Goal: Task Accomplishment & Management: Complete application form

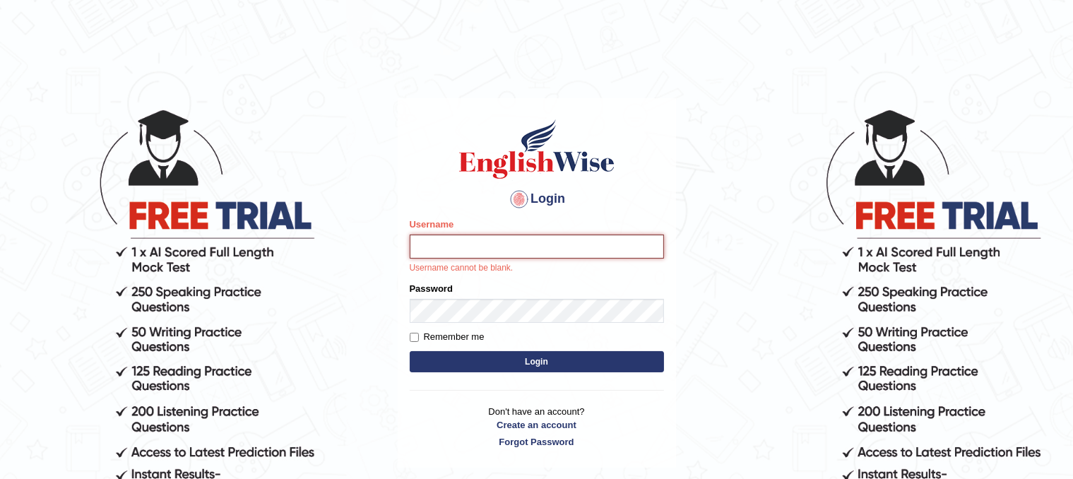
paste input "karunyasri_parramatta"
type input "karunyasri_parramatta"
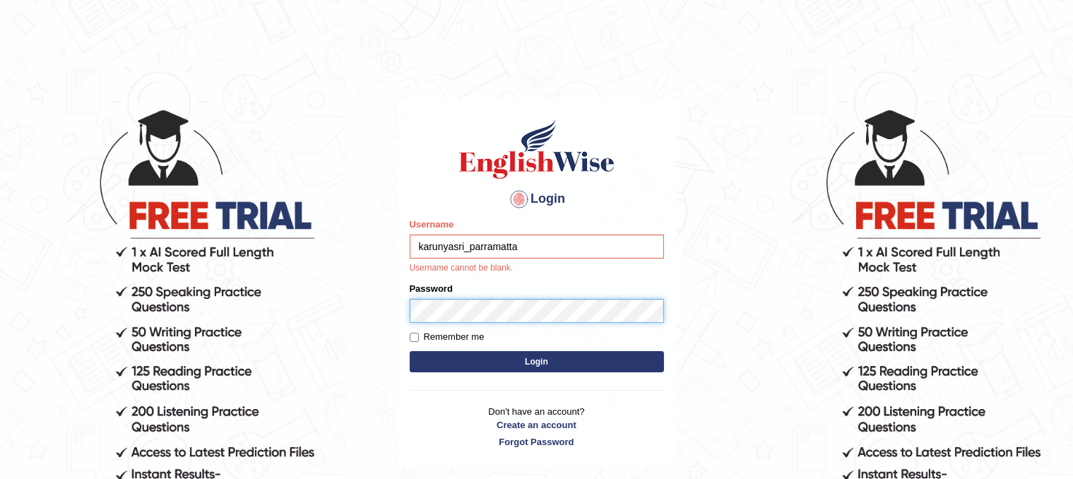
click at [439, 313] on form "Please fix the following errors: Username karunyasri_parramatta Username cannot…" at bounding box center [537, 296] width 254 height 158
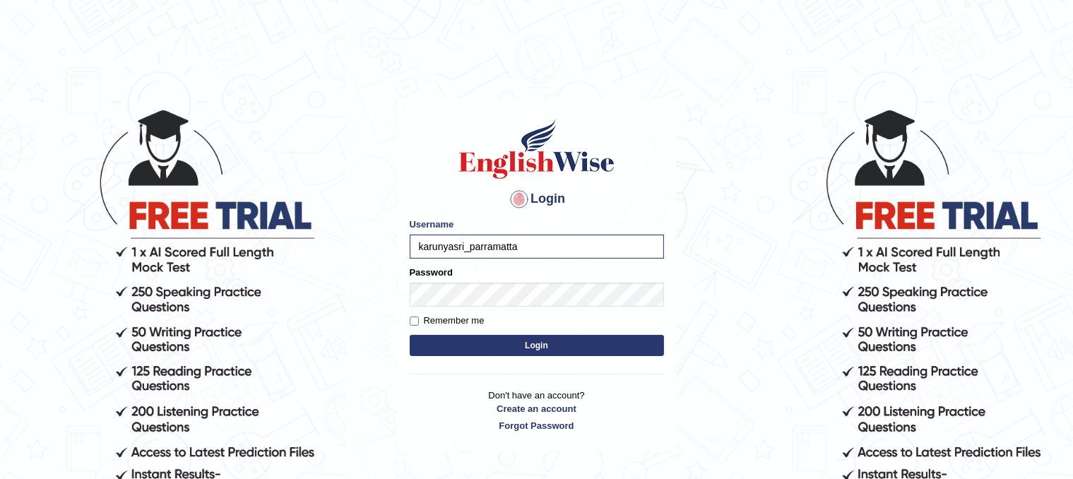
click at [492, 348] on button "Login" at bounding box center [537, 345] width 254 height 21
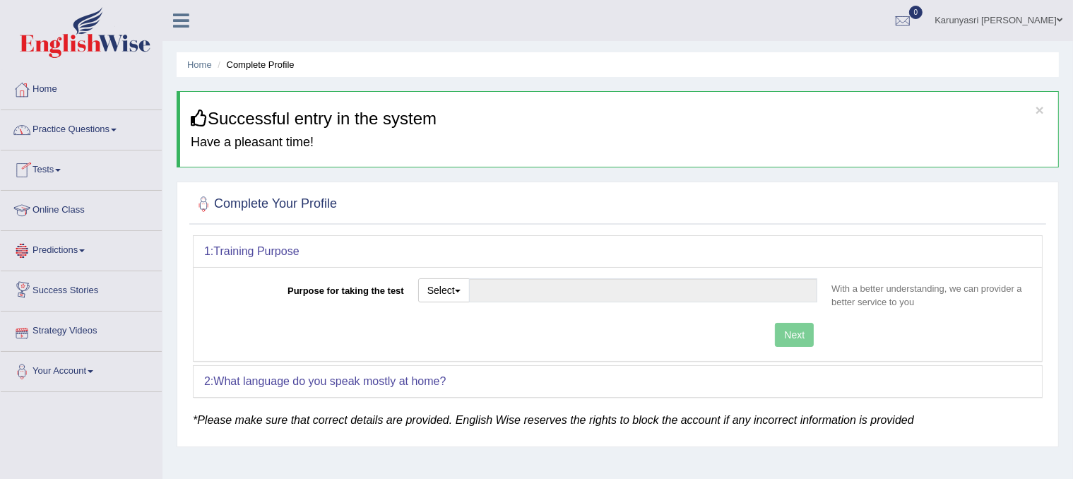
click at [55, 333] on link "Strategy Videos" at bounding box center [81, 328] width 161 height 35
click at [65, 325] on link "Strategy Videos" at bounding box center [79, 328] width 157 height 35
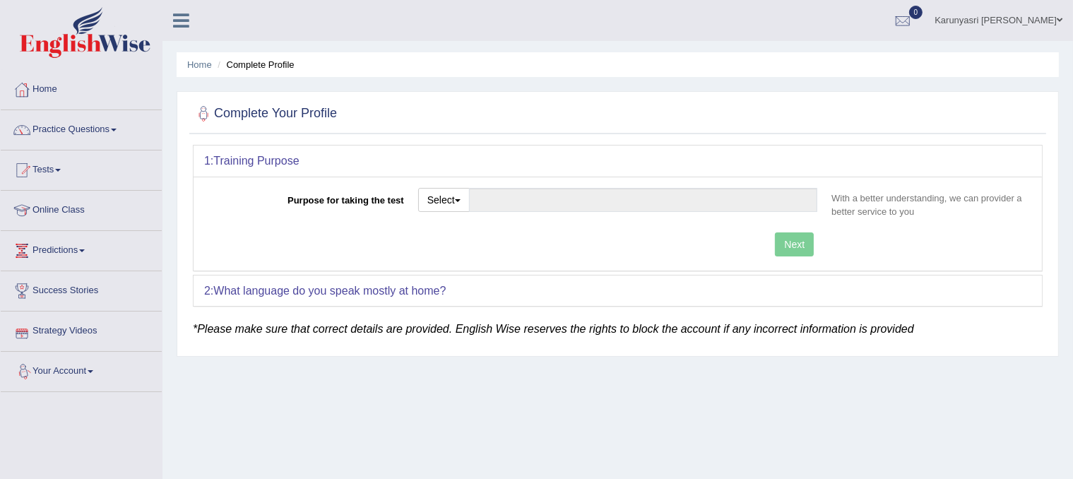
click at [65, 327] on link "Strategy Videos" at bounding box center [81, 328] width 161 height 35
click at [73, 325] on link "Strategy Videos" at bounding box center [81, 328] width 161 height 35
click at [453, 200] on button "Select" at bounding box center [444, 200] width 52 height 24
click at [66, 207] on link "Online Class" at bounding box center [81, 208] width 161 height 35
click at [342, 292] on b "What language do you speak mostly at home?" at bounding box center [329, 291] width 232 height 12
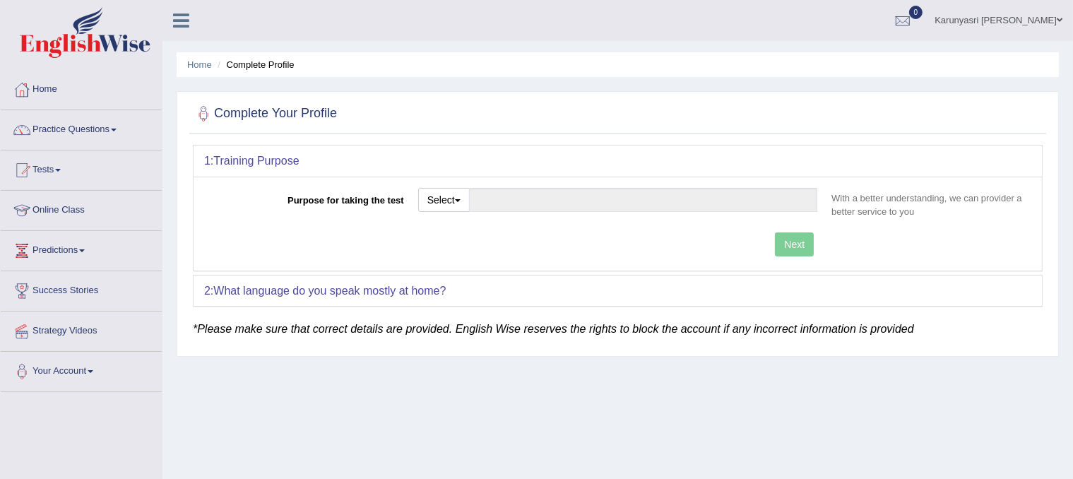
click at [492, 289] on div "2: What language do you speak mostly at home?" at bounding box center [617, 290] width 848 height 31
click at [434, 198] on button "Select" at bounding box center [444, 200] width 52 height 24
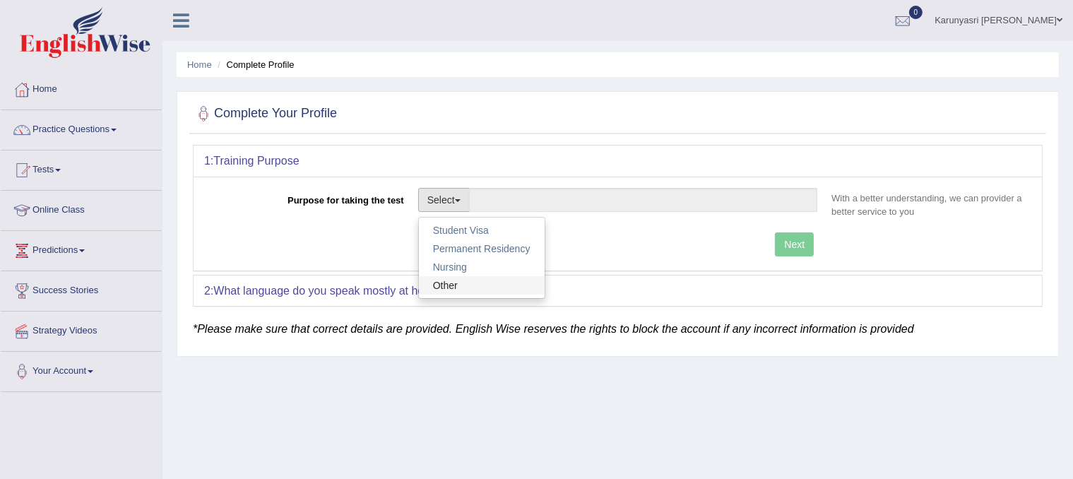
click at [461, 278] on link "Other" at bounding box center [482, 285] width 126 height 18
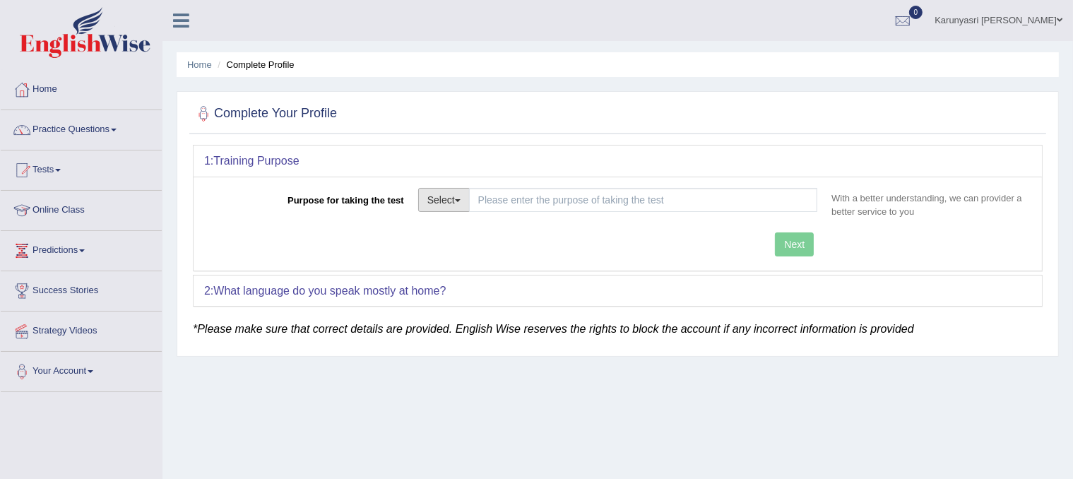
click at [441, 196] on button "Select" at bounding box center [444, 200] width 52 height 24
click at [429, 282] on link "Other" at bounding box center [482, 285] width 126 height 18
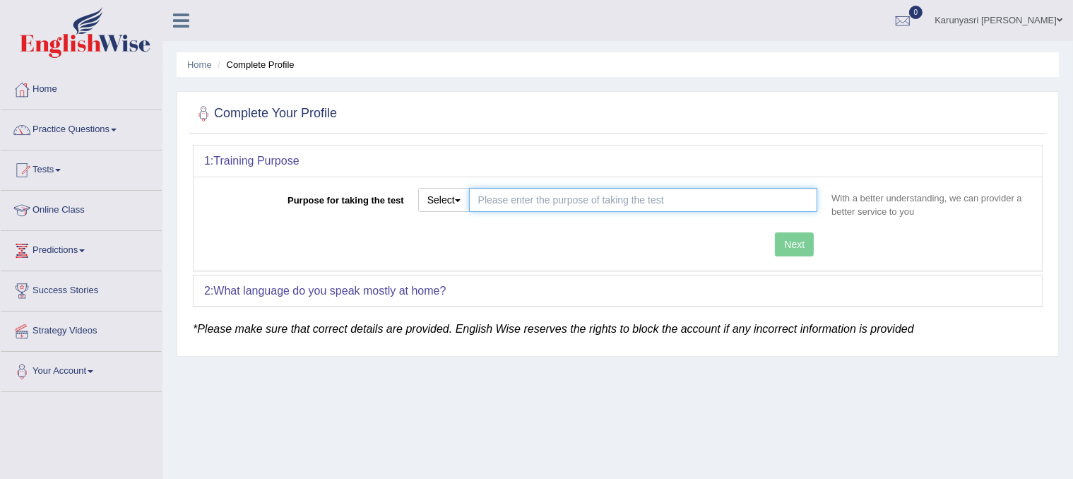
click at [544, 197] on input "Purpose for taking the test" at bounding box center [643, 200] width 349 height 24
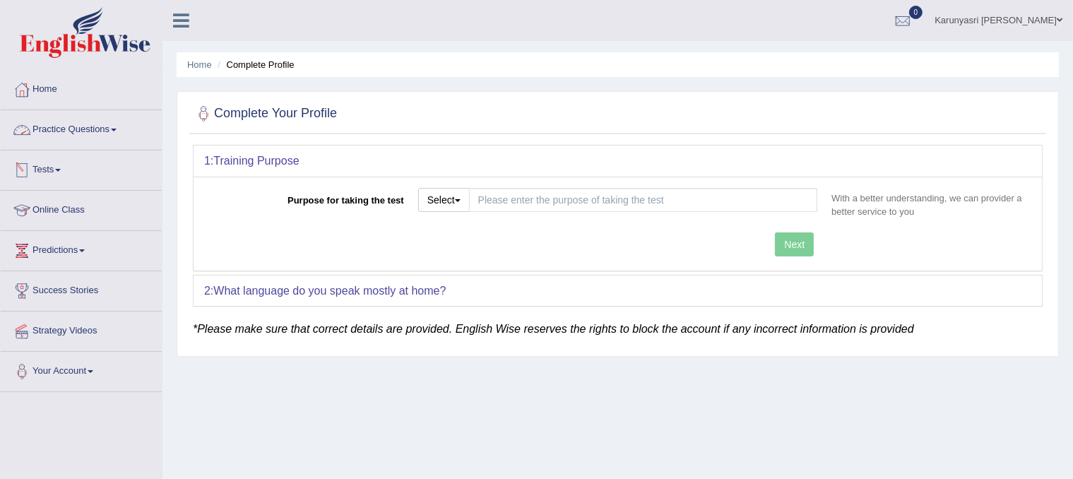
click at [109, 125] on link "Practice Questions" at bounding box center [81, 127] width 161 height 35
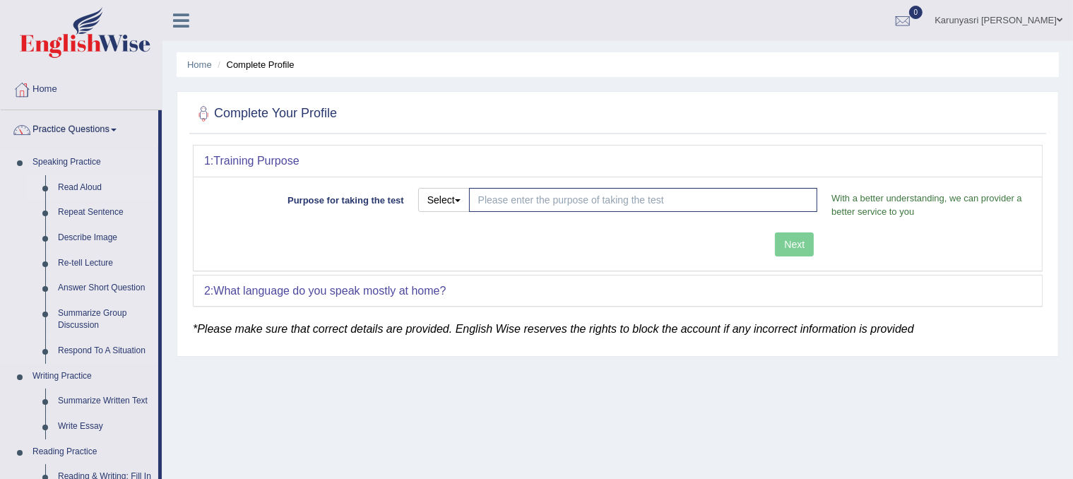
click at [76, 184] on link "Read Aloud" at bounding box center [105, 187] width 107 height 25
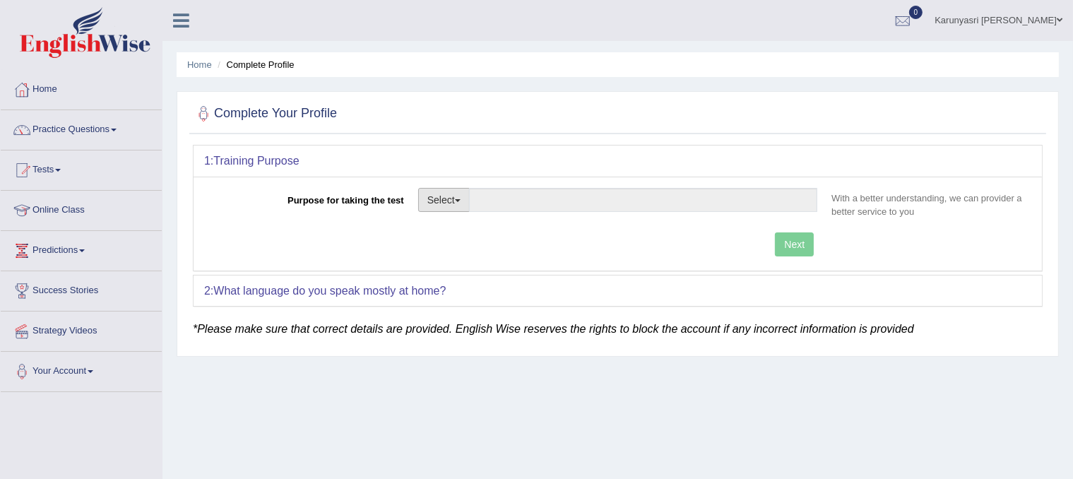
click at [434, 196] on button "Select" at bounding box center [444, 200] width 52 height 24
click at [449, 283] on link "Other" at bounding box center [482, 285] width 126 height 18
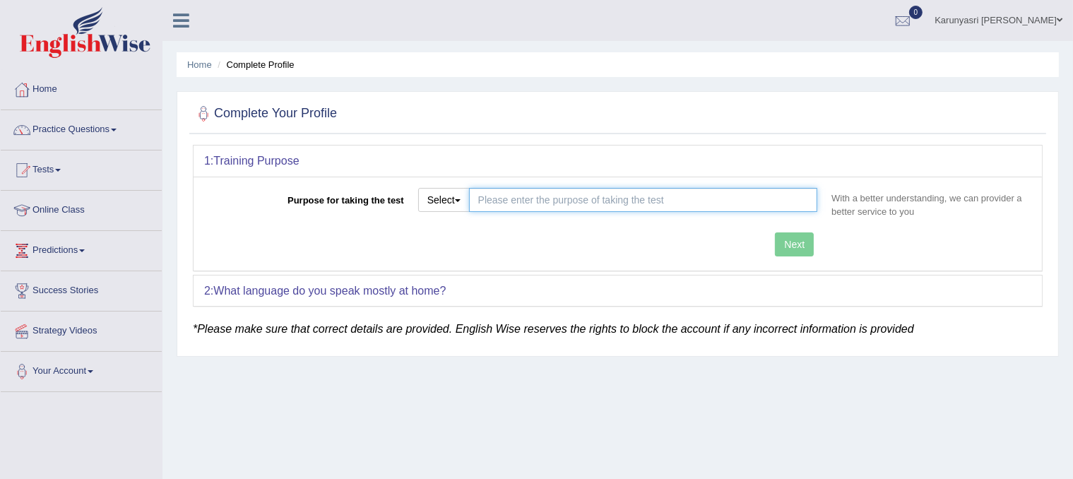
click at [524, 208] on input "Purpose for taking the test" at bounding box center [643, 200] width 349 height 24
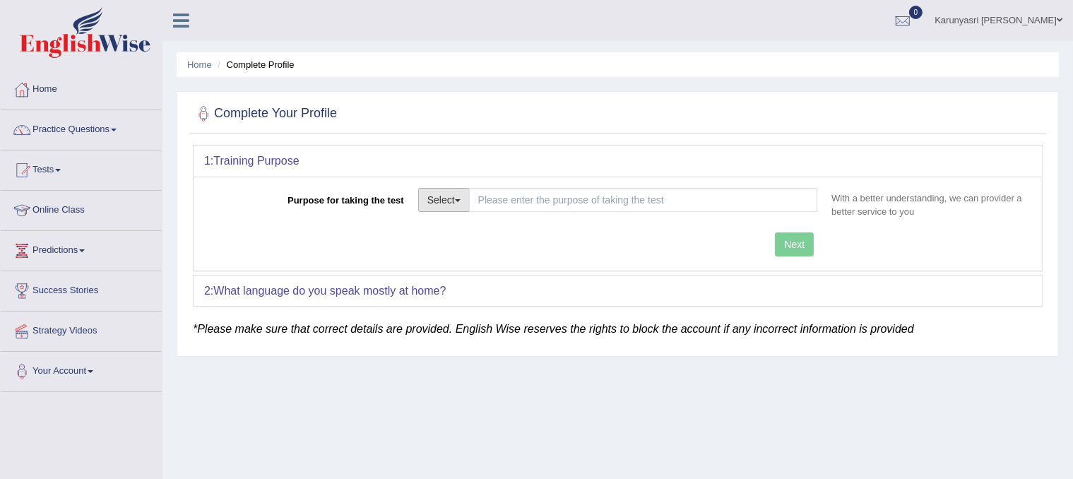
click at [441, 190] on button "Select" at bounding box center [444, 200] width 52 height 24
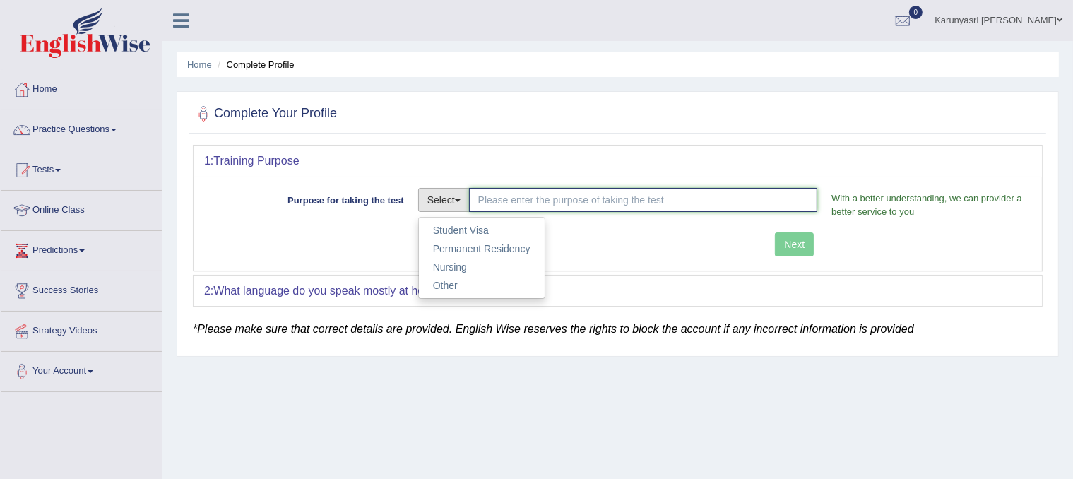
click at [515, 202] on input "Purpose for taking the test" at bounding box center [643, 200] width 349 height 24
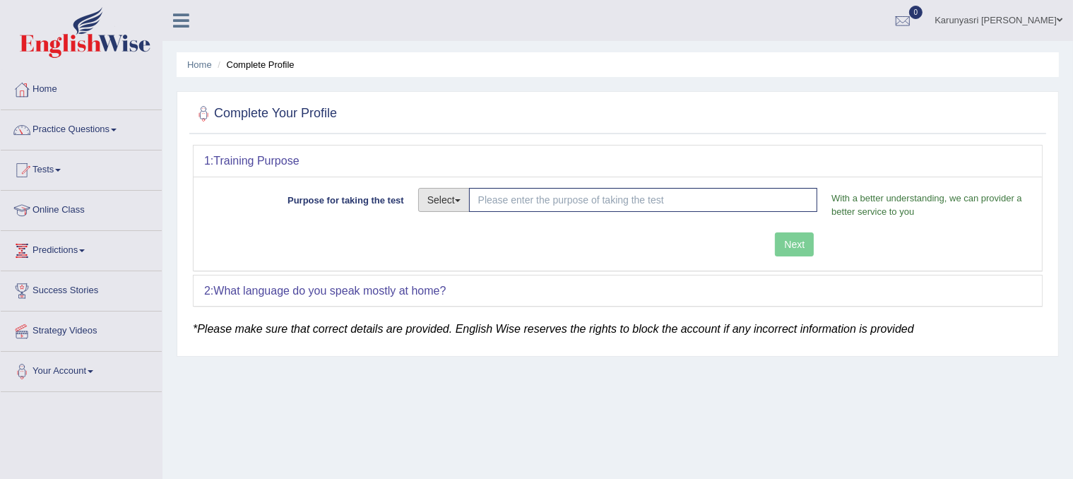
click at [446, 202] on button "Select" at bounding box center [444, 200] width 52 height 24
click at [477, 249] on link "Permanent Residency" at bounding box center [482, 248] width 126 height 18
type input "Permanent Residency"
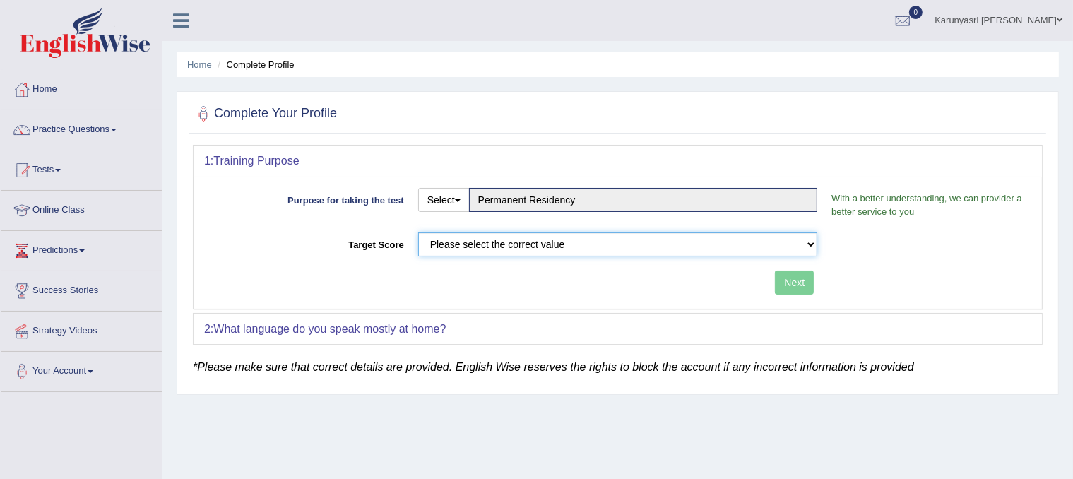
click at [474, 244] on select "Please select the correct value 50 (6 bands) 58 (6.5 bands) 65 (7 bands) 79 (8 …" at bounding box center [618, 244] width 400 height 24
select select "65"
click at [418, 232] on select "Please select the correct value 50 (6 bands) 58 (6.5 bands) 65 (7 bands) 79 (8 …" at bounding box center [618, 244] width 400 height 24
click at [440, 323] on b "What language do you speak mostly at home?" at bounding box center [329, 329] width 232 height 12
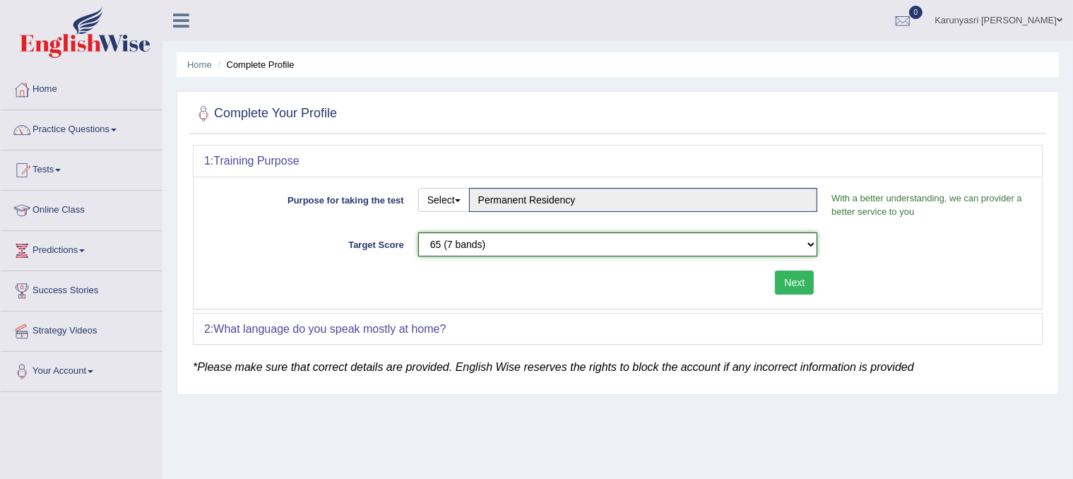
click at [661, 243] on select "Please select the correct value 50 (6 bands) 58 (6.5 bands) 65 (7 bands) 79 (8 …" at bounding box center [618, 244] width 400 height 24
click at [337, 275] on div "Next" at bounding box center [514, 284] width 620 height 28
click at [789, 275] on button "Next" at bounding box center [794, 282] width 39 height 24
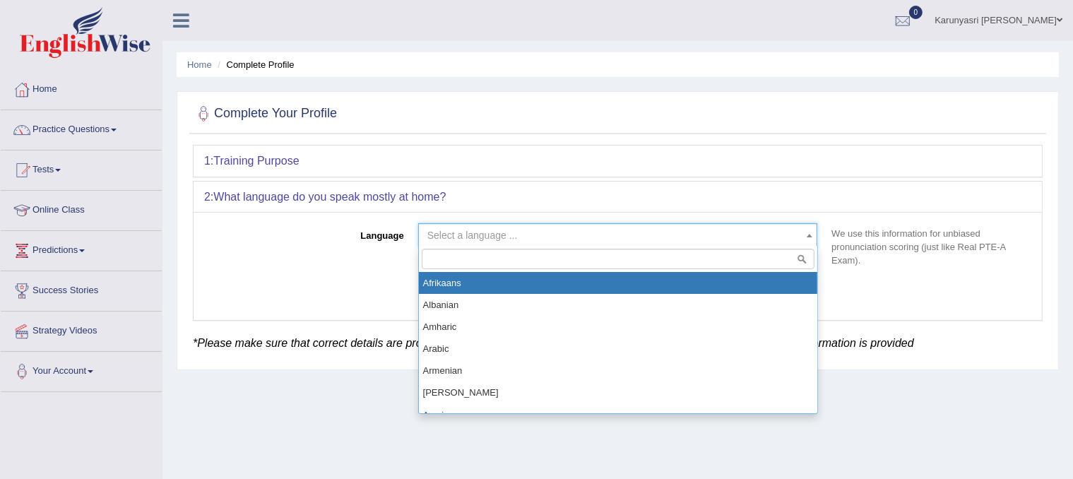
click at [469, 237] on span "Select a language ..." at bounding box center [472, 234] width 90 height 11
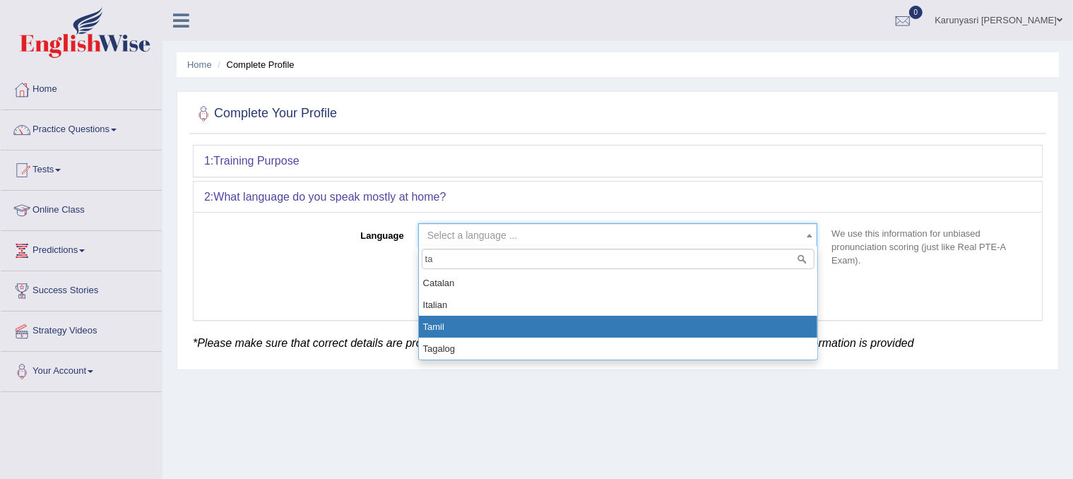
type input "ta"
select select "Tamil"
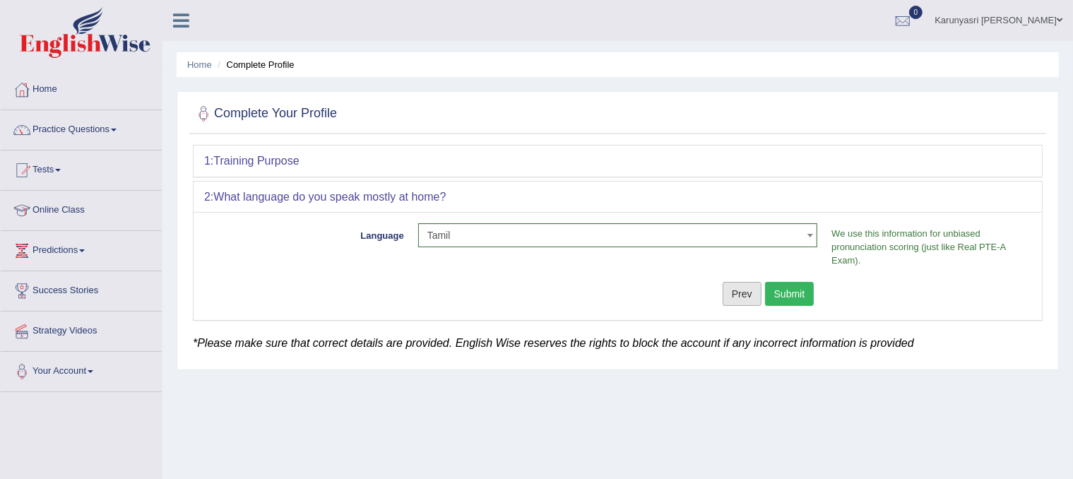
click at [736, 285] on button "Prev" at bounding box center [741, 294] width 39 height 24
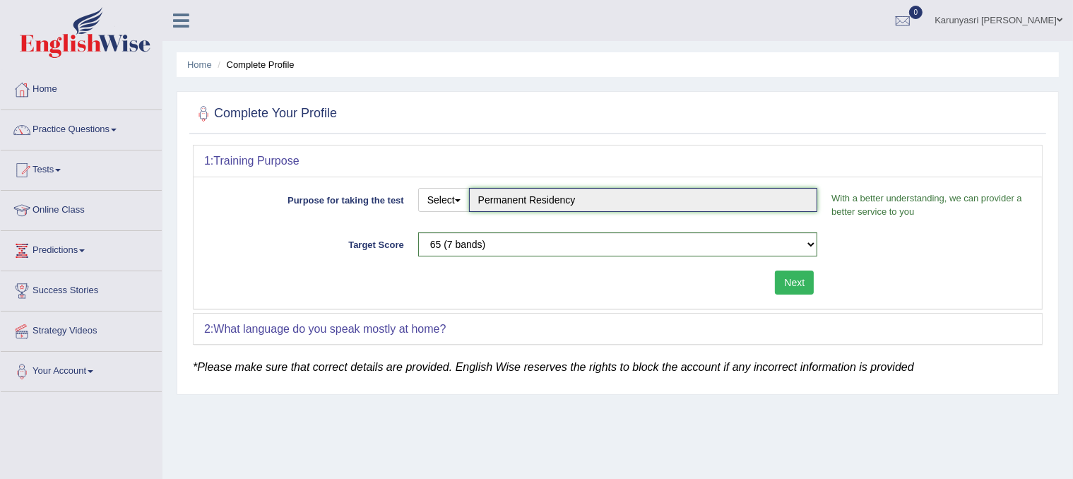
click at [603, 201] on input "Permanent Residency" at bounding box center [643, 200] width 349 height 24
click at [437, 199] on button "Select" at bounding box center [444, 200] width 52 height 24
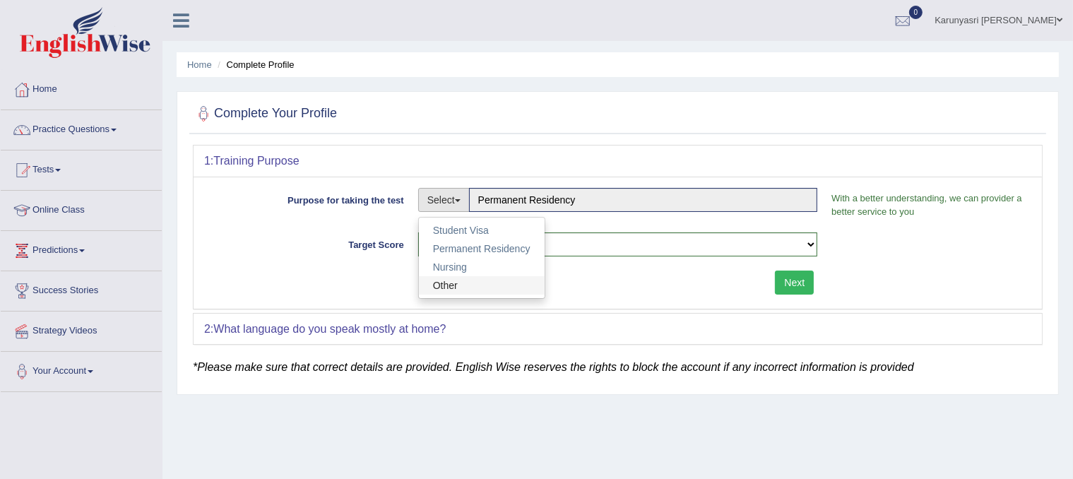
click at [441, 287] on link "Other" at bounding box center [482, 285] width 126 height 18
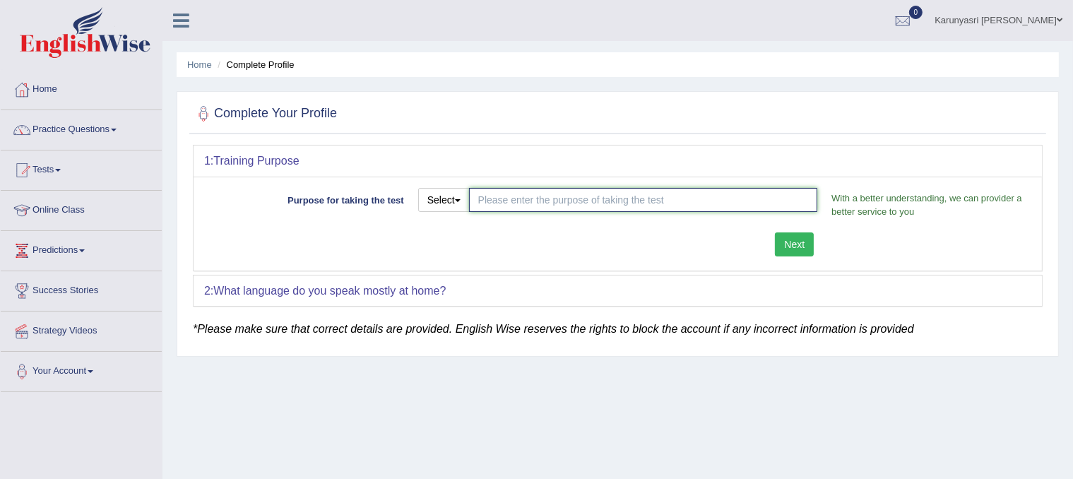
click at [496, 200] on input "Purpose for taking the test" at bounding box center [643, 200] width 349 height 24
click at [83, 372] on link "Your Account" at bounding box center [81, 369] width 161 height 35
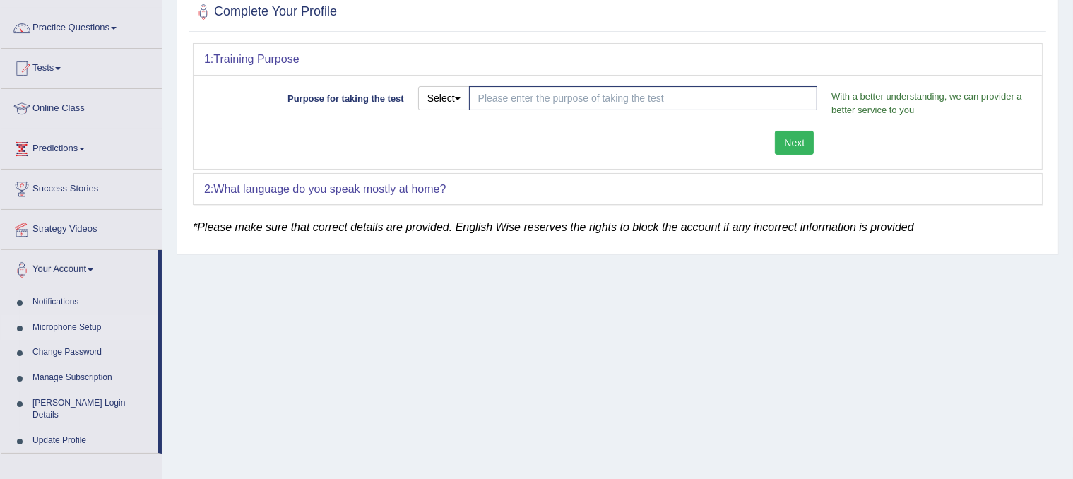
scroll to position [102, 0]
click at [93, 268] on span at bounding box center [91, 269] width 6 height 3
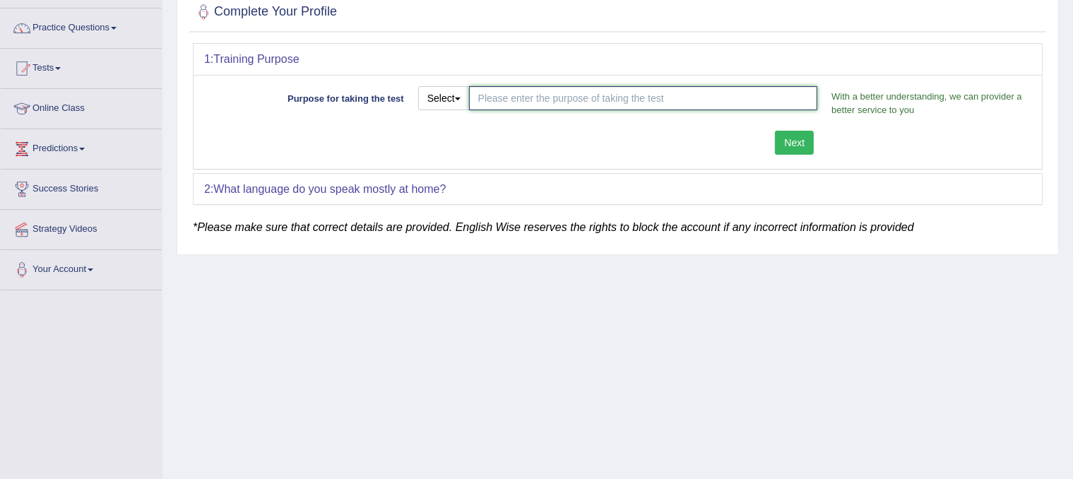
click at [633, 96] on input "Purpose for taking the test" at bounding box center [643, 98] width 349 height 24
click at [436, 97] on button "Select" at bounding box center [444, 98] width 52 height 24
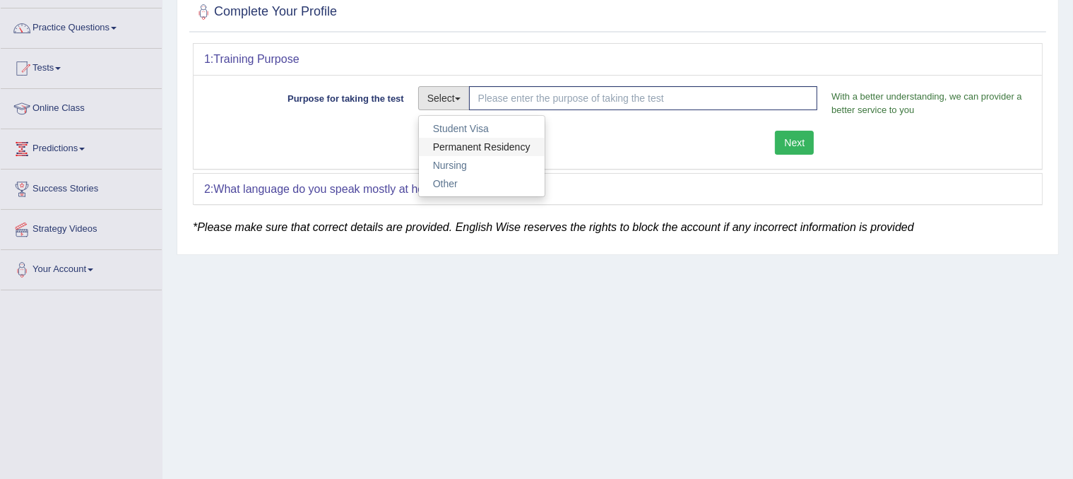
click at [449, 146] on link "Permanent Residency" at bounding box center [482, 147] width 126 height 18
type input "Permanent Residency"
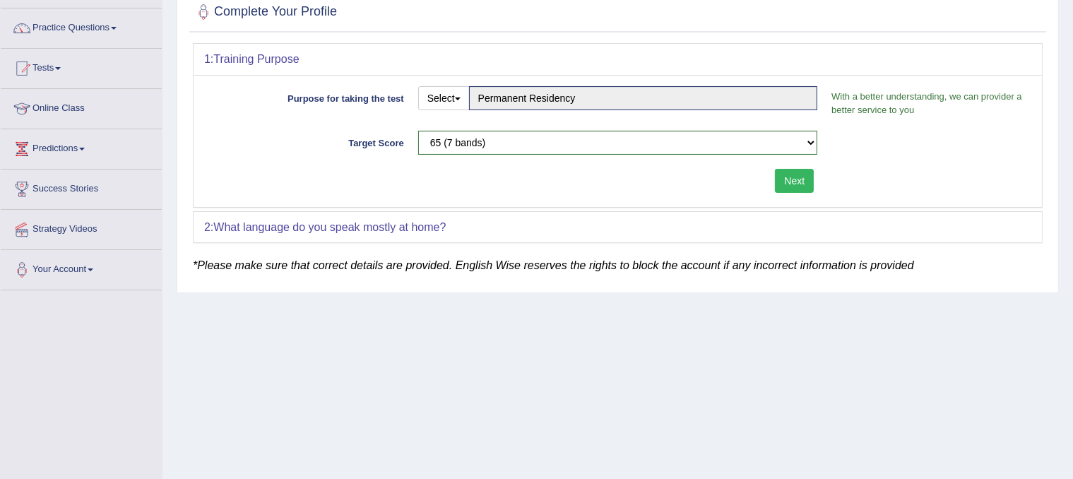
click at [791, 177] on button "Next" at bounding box center [794, 181] width 39 height 24
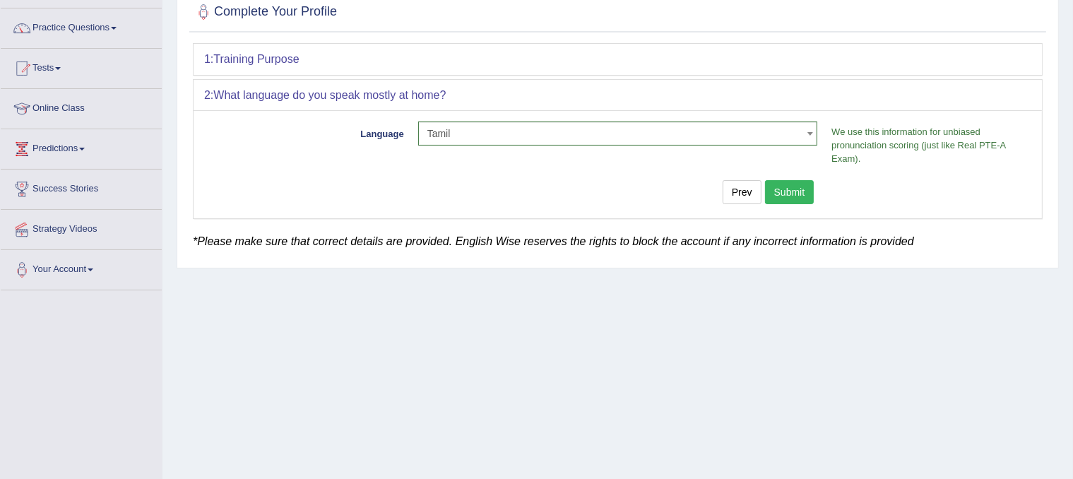
click at [784, 194] on button "Submit" at bounding box center [789, 192] width 49 height 24
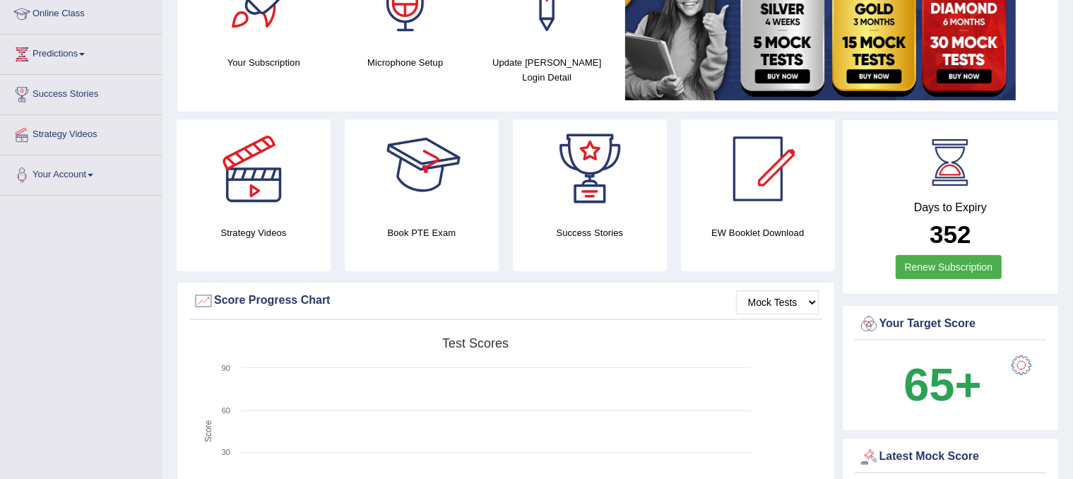
scroll to position [198, 0]
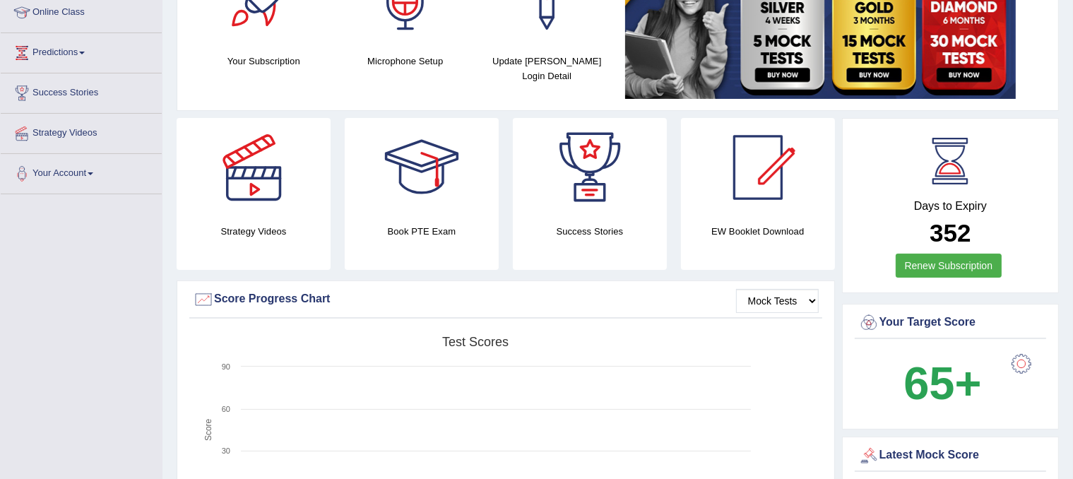
click at [932, 258] on link "Renew Subscription" at bounding box center [948, 265] width 107 height 24
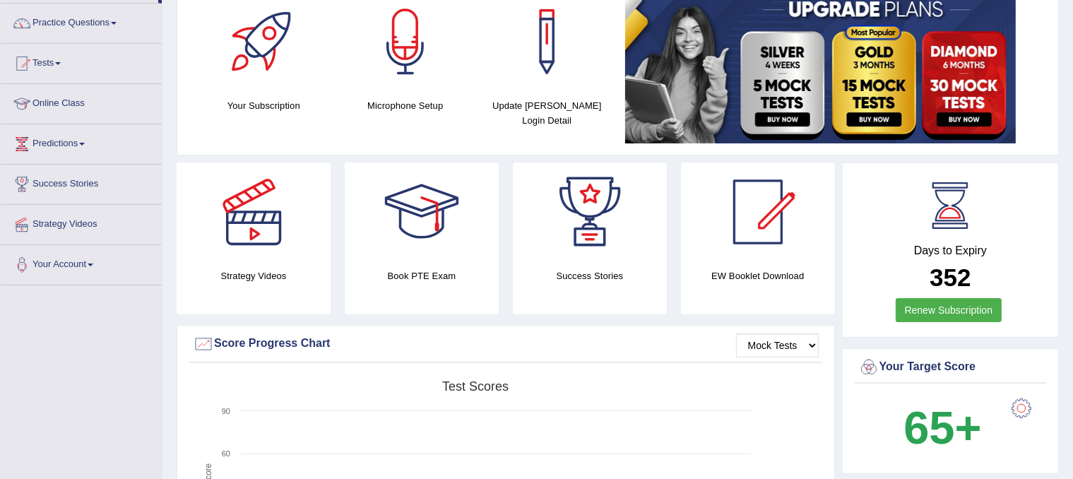
scroll to position [100, 0]
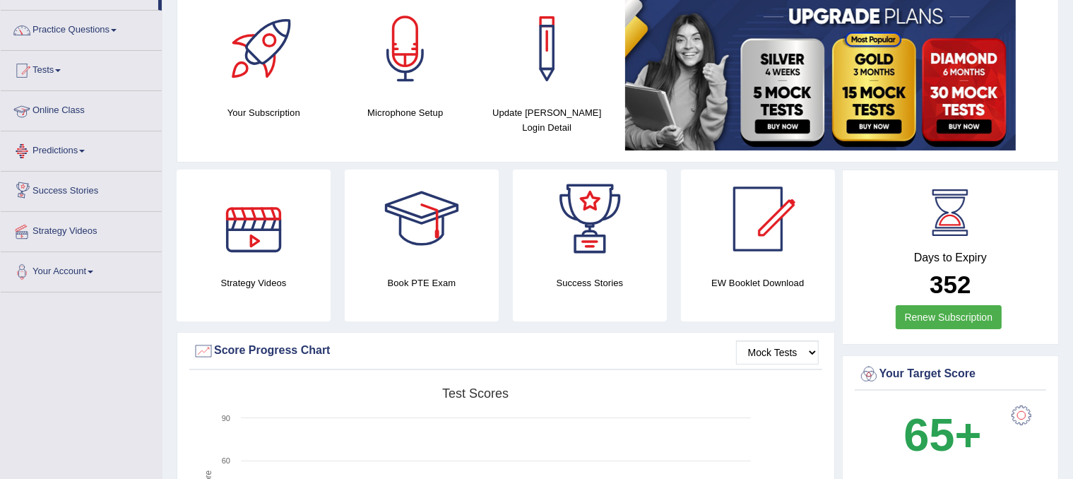
click at [65, 105] on link "Online Class" at bounding box center [81, 108] width 161 height 35
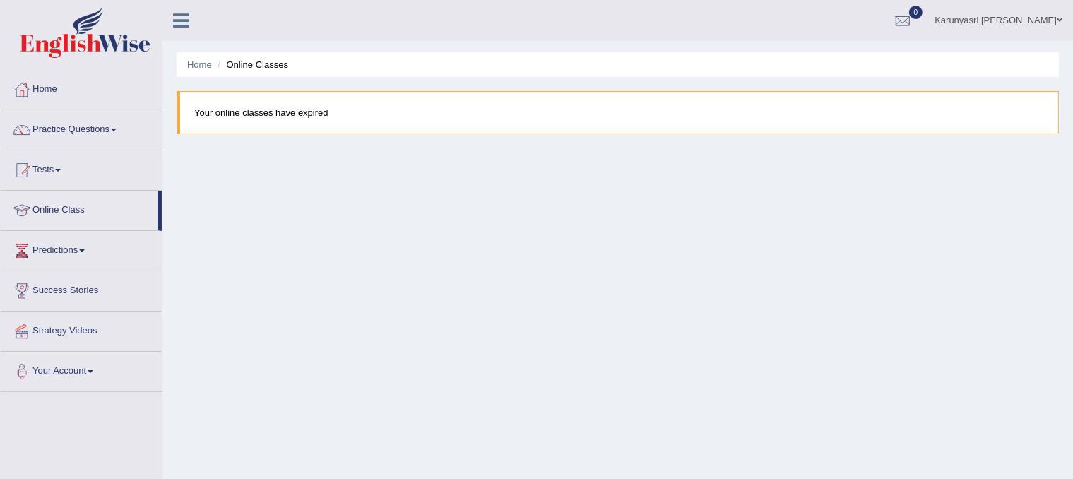
click at [259, 67] on li "Online Classes" at bounding box center [251, 64] width 74 height 13
click at [193, 64] on link "Home" at bounding box center [199, 64] width 25 height 11
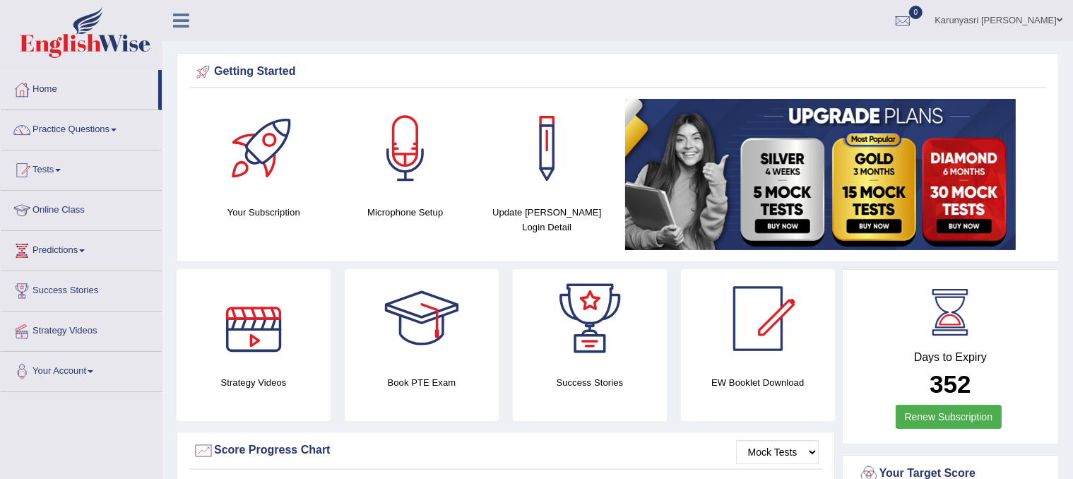
click at [257, 323] on div at bounding box center [253, 318] width 99 height 99
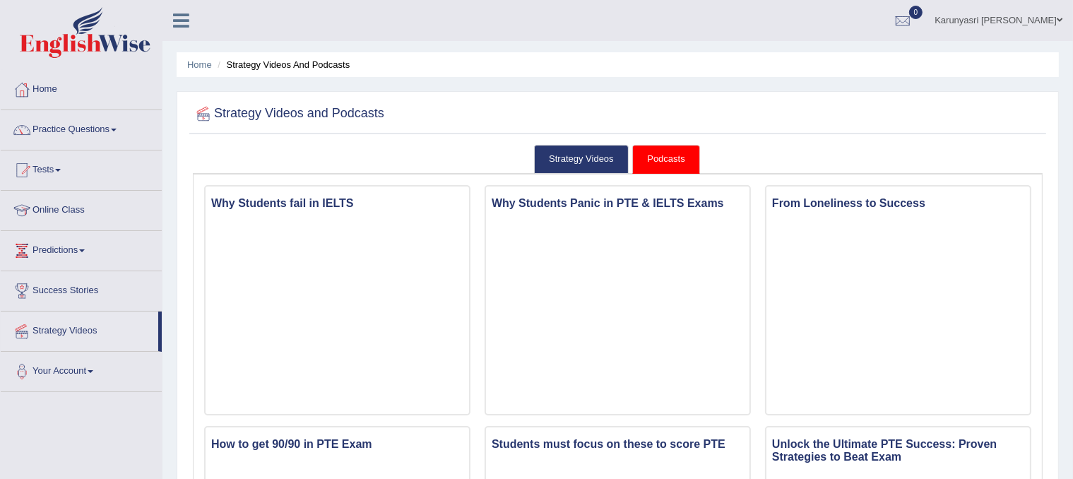
scroll to position [40, 0]
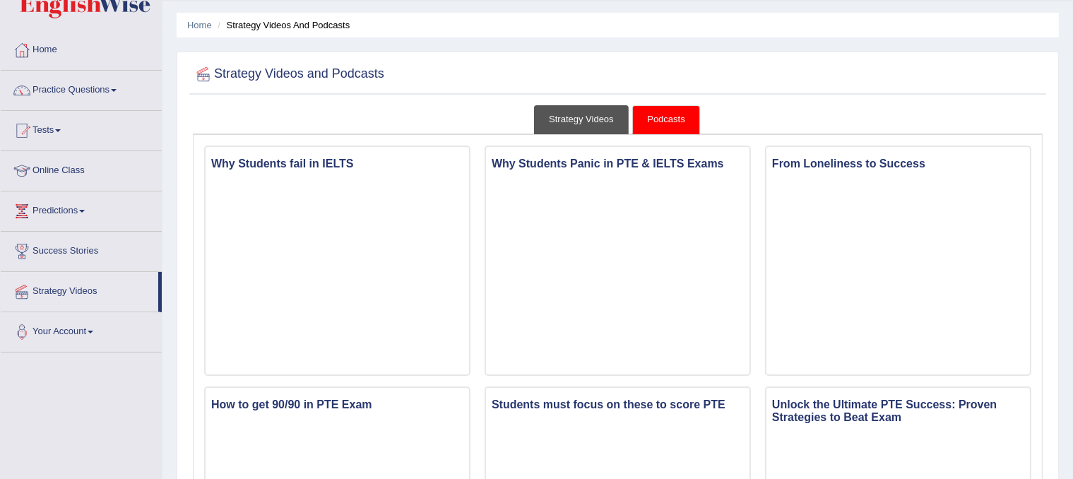
click at [590, 120] on link "Strategy Videos" at bounding box center [581, 119] width 95 height 29
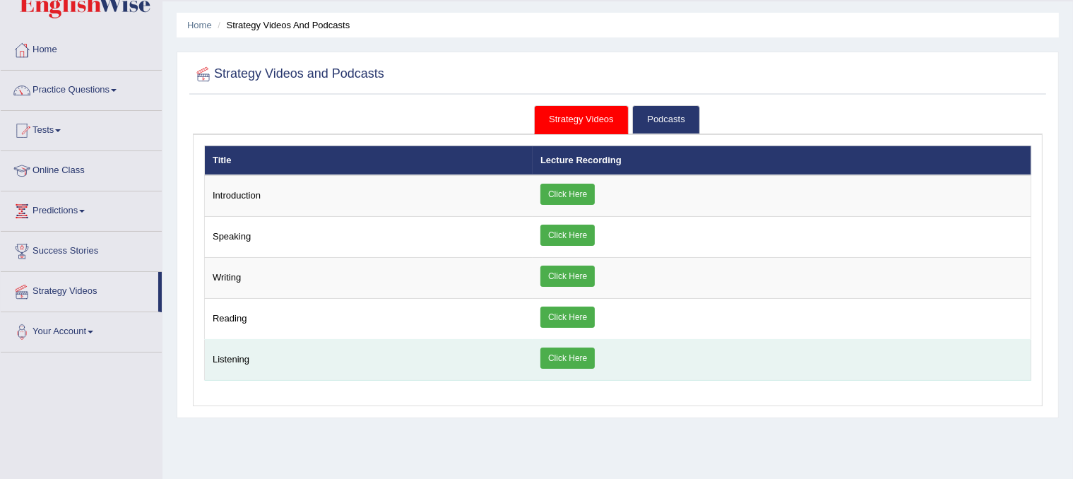
scroll to position [38, 0]
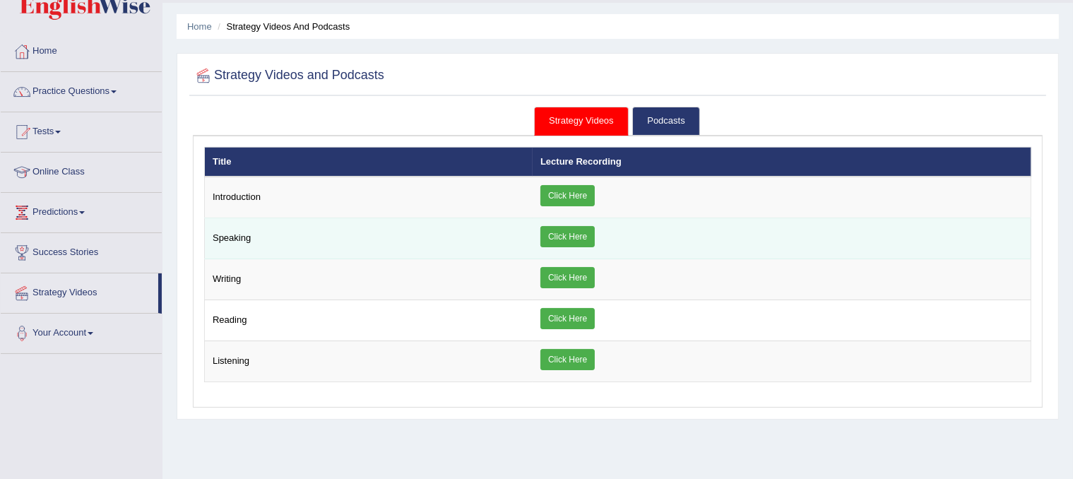
click at [560, 235] on link "Click Here" at bounding box center [567, 236] width 54 height 21
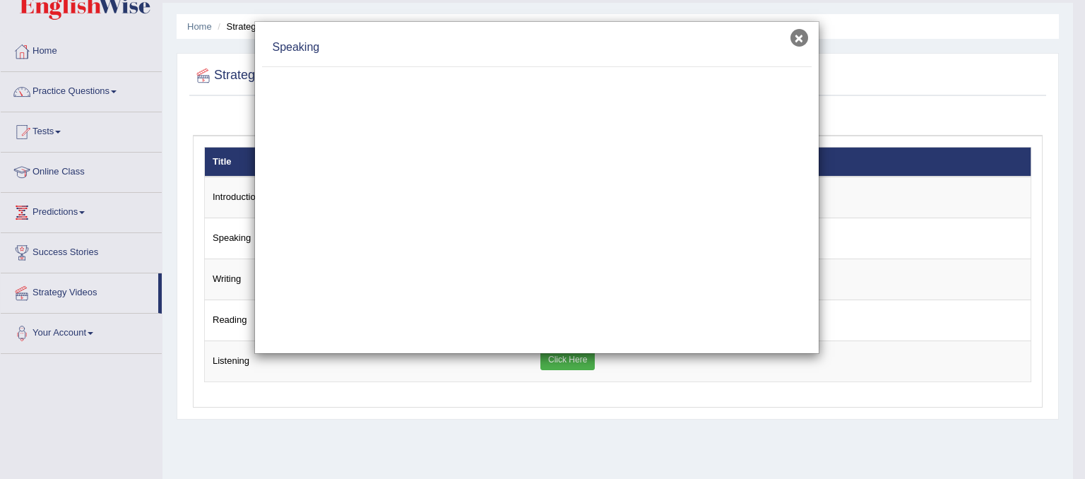
click at [799, 35] on button "×" at bounding box center [799, 38] width 18 height 18
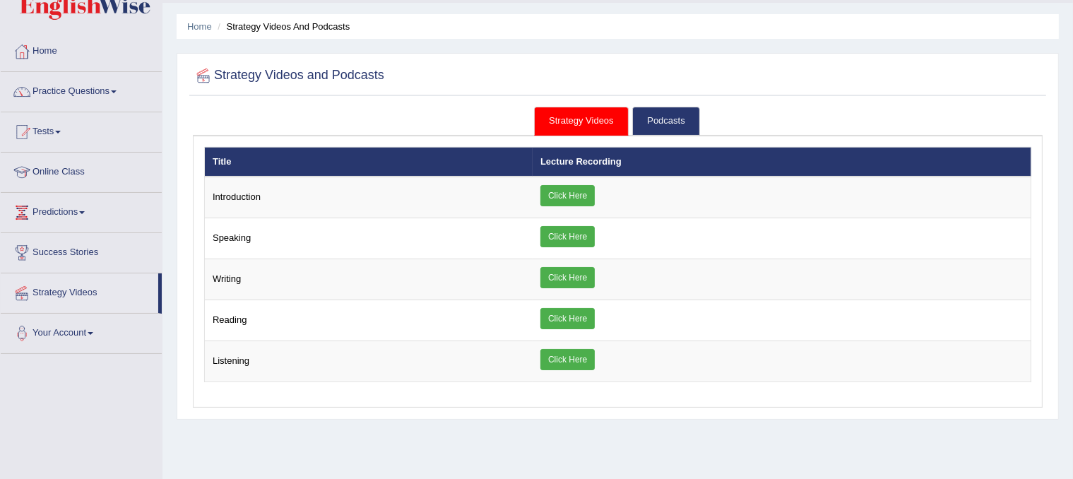
click at [565, 114] on link "Strategy Videos" at bounding box center [581, 121] width 95 height 29
click at [562, 125] on link "Strategy Videos" at bounding box center [581, 121] width 95 height 29
click at [667, 125] on link "Podcasts" at bounding box center [665, 121] width 67 height 29
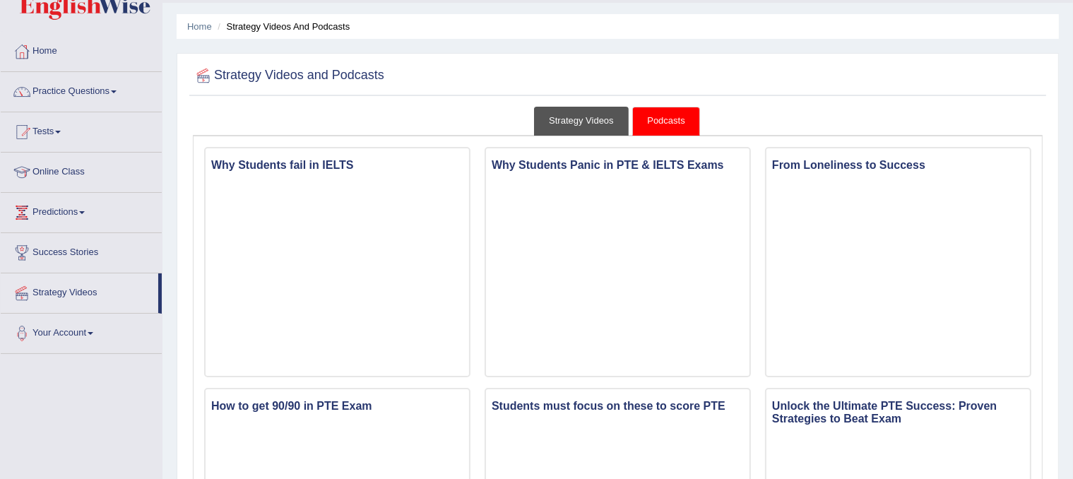
click at [580, 124] on link "Strategy Videos" at bounding box center [581, 121] width 95 height 29
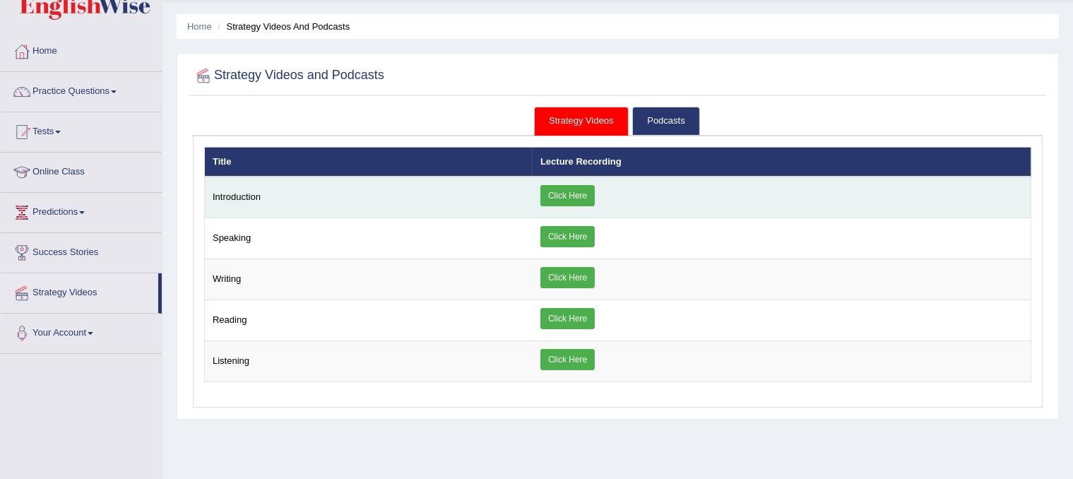
click at [571, 195] on link "Click Here" at bounding box center [567, 195] width 54 height 21
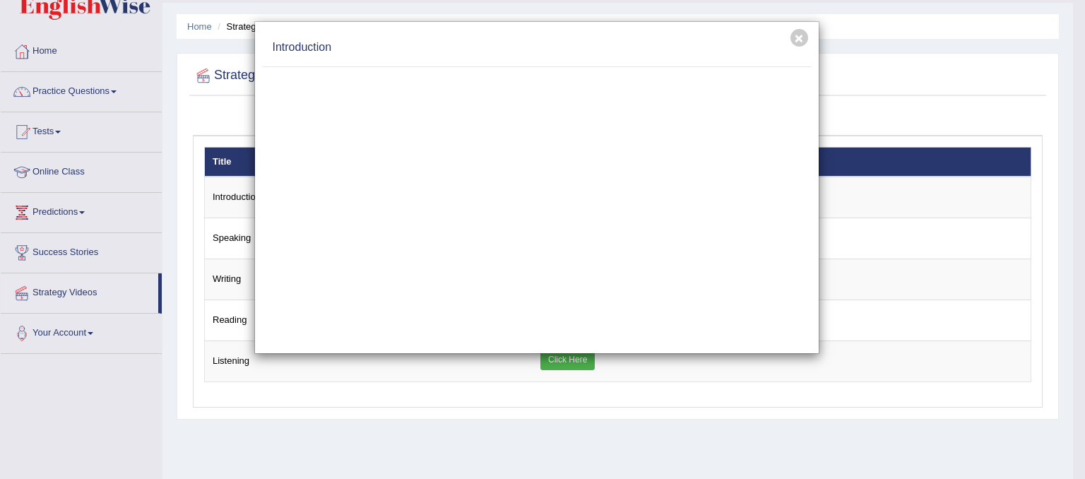
click at [791, 30] on div "Introduction" at bounding box center [536, 48] width 549 height 38
click at [796, 40] on button "×" at bounding box center [799, 38] width 18 height 18
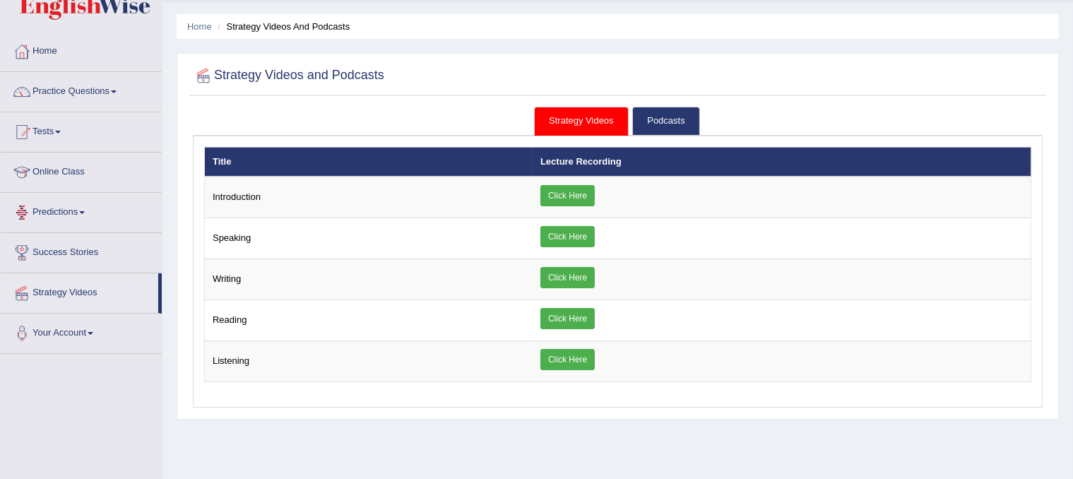
click at [66, 208] on link "Predictions" at bounding box center [81, 210] width 161 height 35
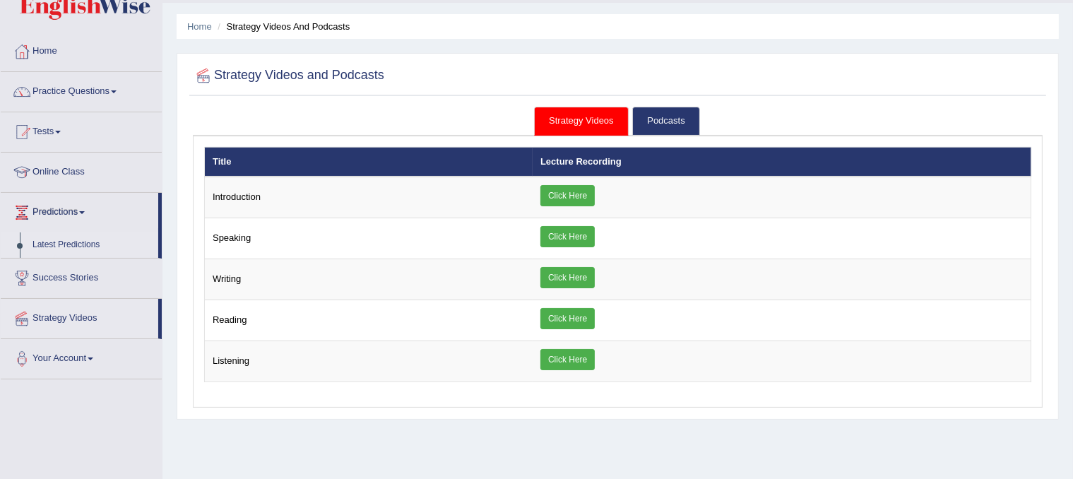
click at [68, 244] on link "Latest Predictions" at bounding box center [92, 244] width 132 height 25
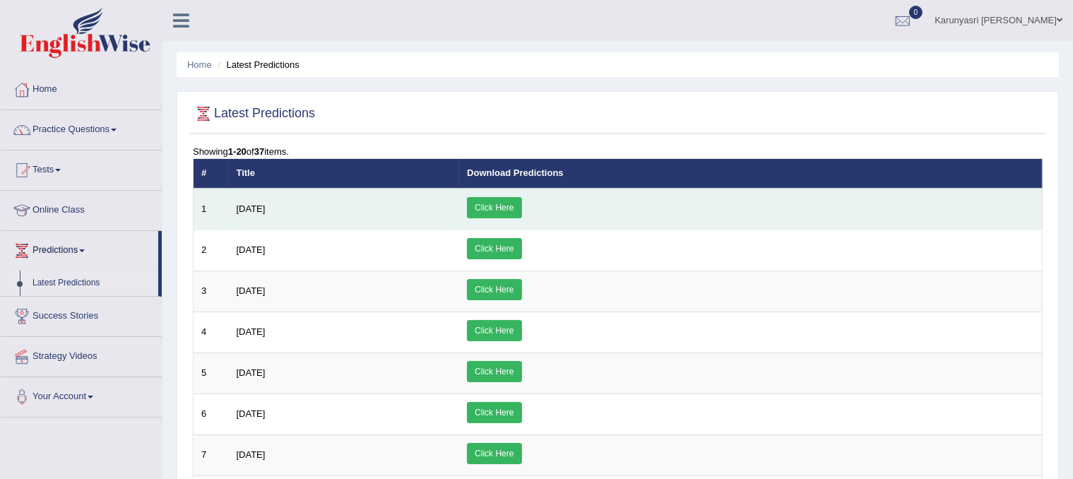
click at [521, 201] on link "Click Here" at bounding box center [494, 207] width 54 height 21
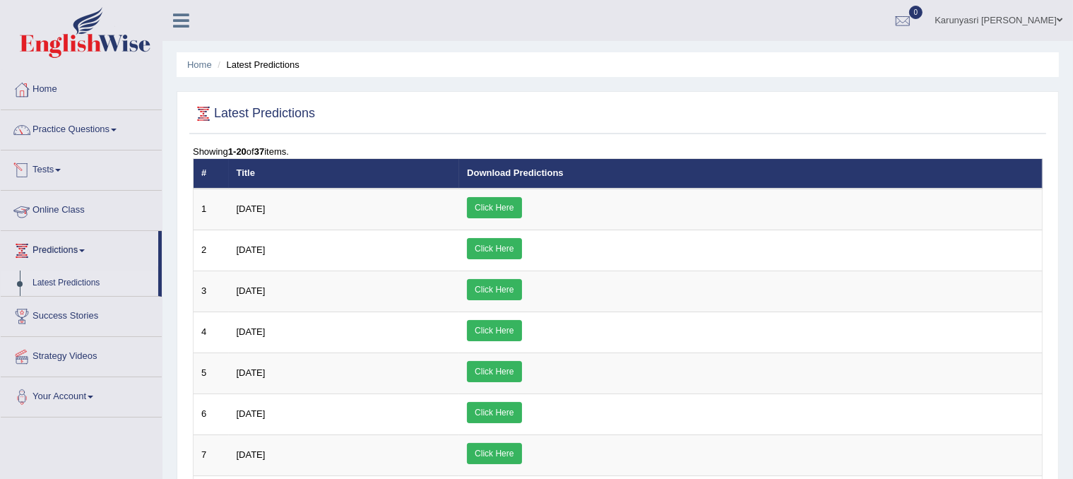
click at [41, 165] on link "Tests" at bounding box center [81, 167] width 161 height 35
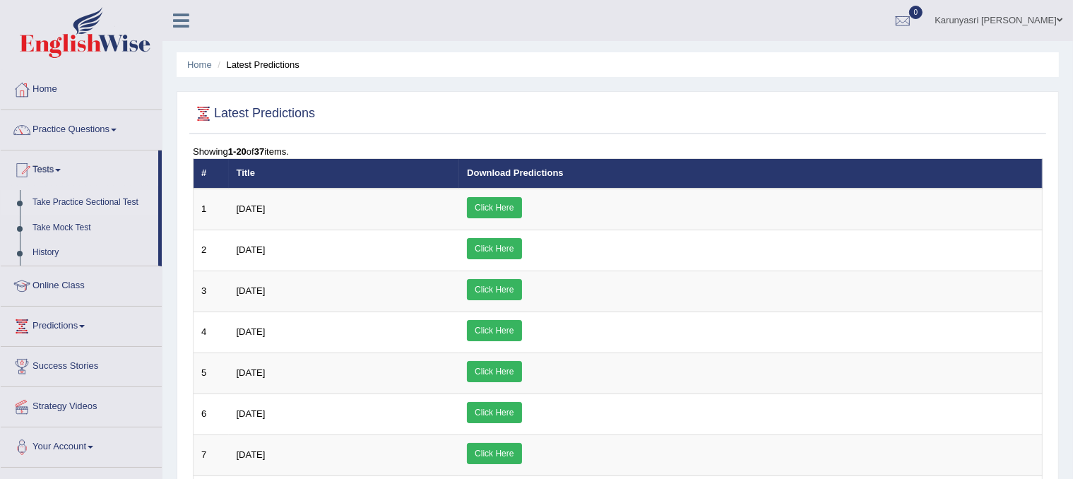
click at [72, 202] on link "Take Practice Sectional Test" at bounding box center [92, 202] width 132 height 25
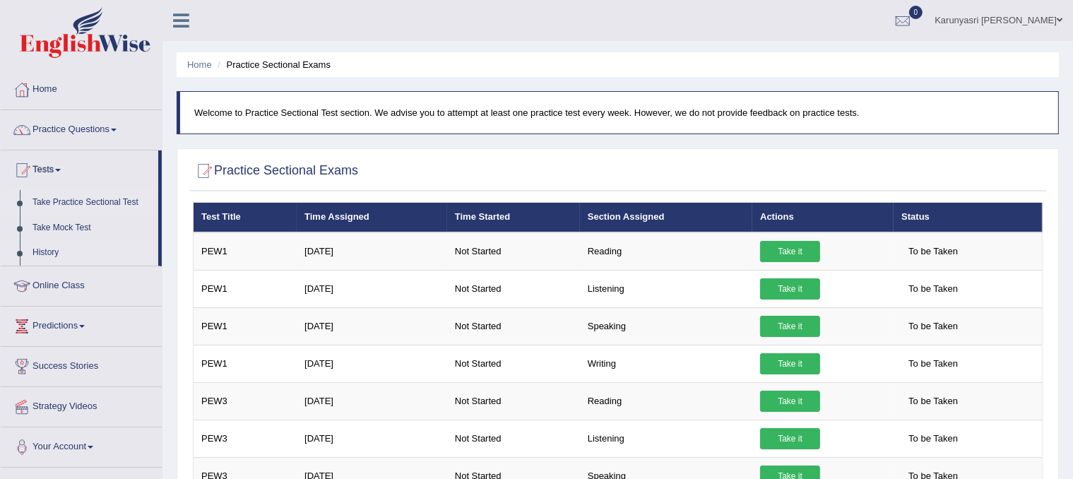
click at [40, 251] on link "History" at bounding box center [92, 252] width 132 height 25
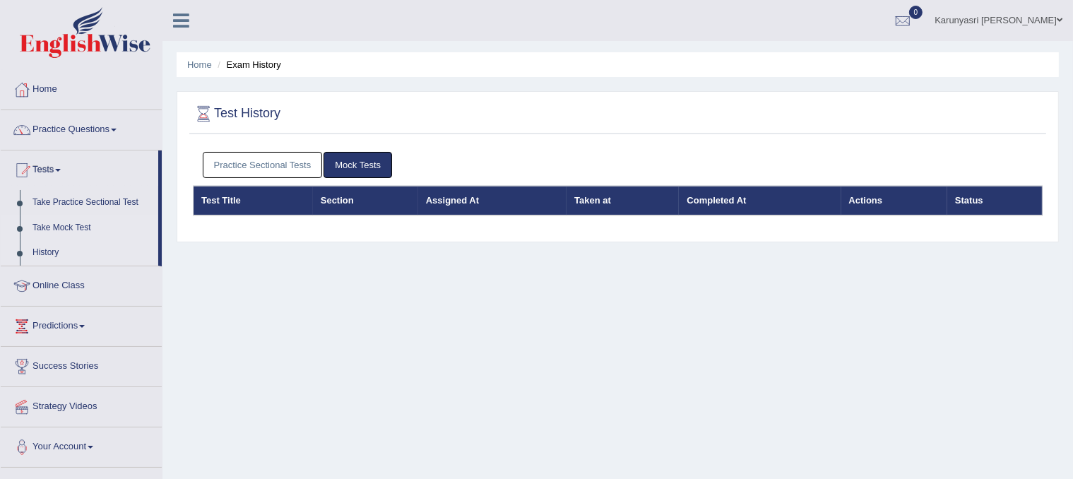
click at [67, 221] on link "Take Mock Test" at bounding box center [92, 227] width 132 height 25
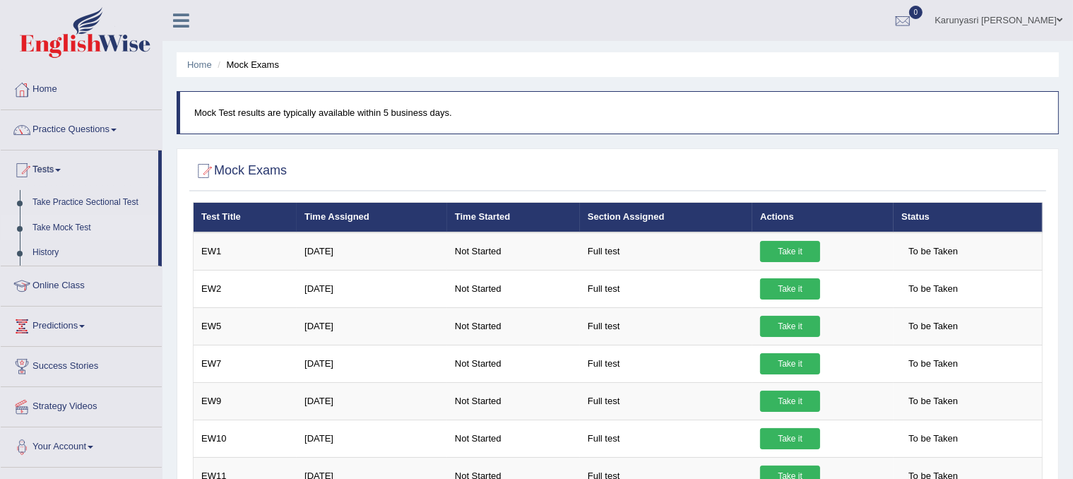
click at [60, 284] on link "Online Class" at bounding box center [81, 283] width 161 height 35
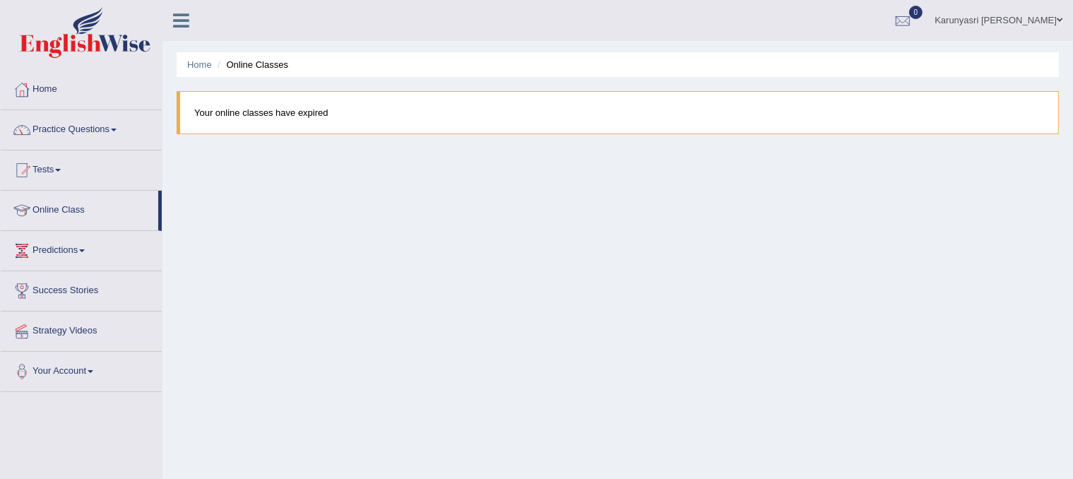
click at [48, 252] on link "Predictions" at bounding box center [81, 248] width 161 height 35
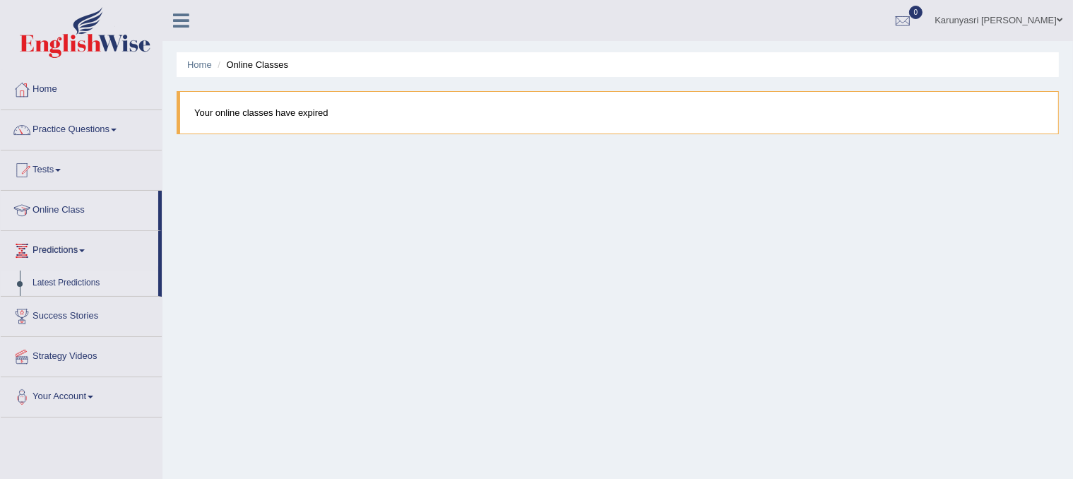
click at [56, 282] on link "Latest Predictions" at bounding box center [92, 282] width 132 height 25
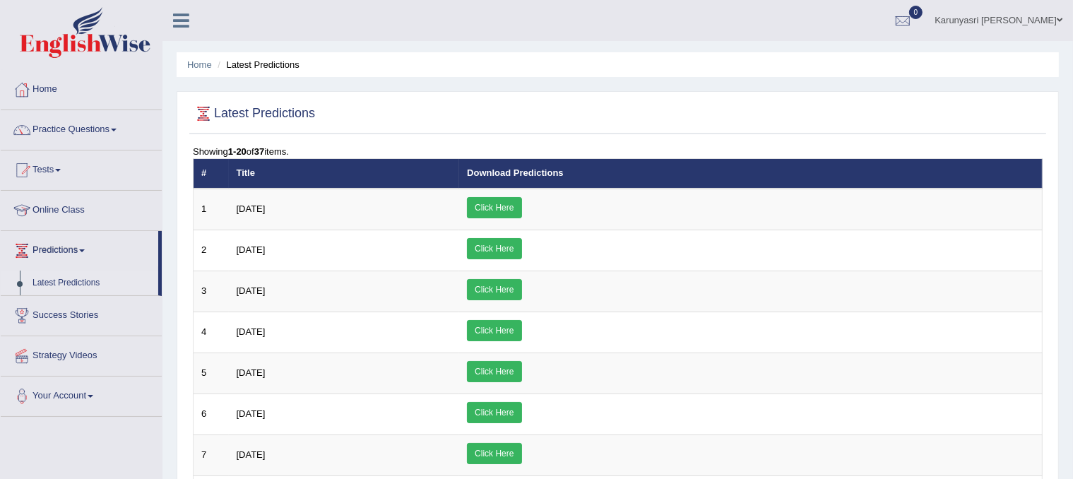
click at [51, 289] on link "Latest Predictions" at bounding box center [92, 282] width 132 height 25
click at [51, 398] on link "Your Account" at bounding box center [81, 394] width 161 height 35
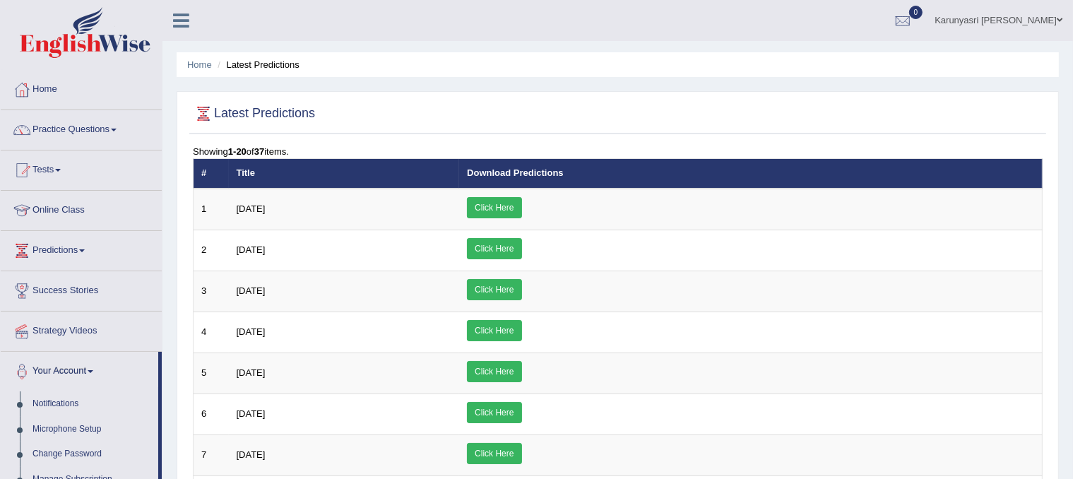
click at [51, 398] on link "Notifications" at bounding box center [92, 403] width 132 height 25
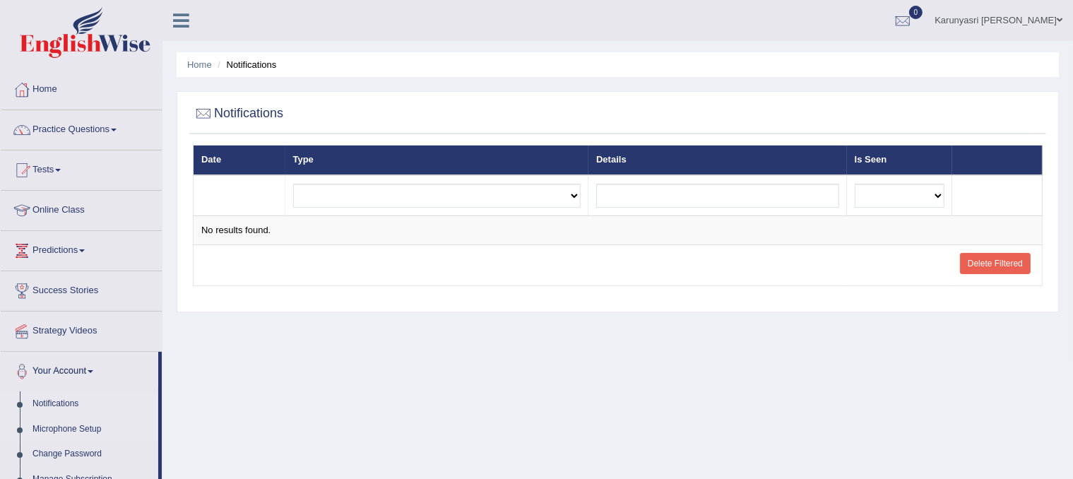
click at [45, 427] on link "Microphone Setup" at bounding box center [92, 429] width 132 height 25
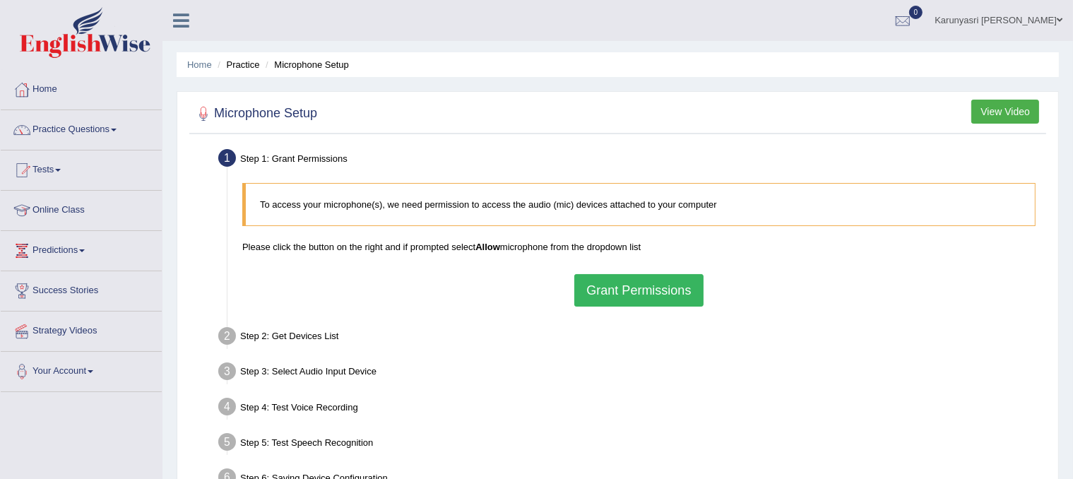
click at [1042, 16] on link "Karunyasri [PERSON_NAME]" at bounding box center [998, 18] width 149 height 37
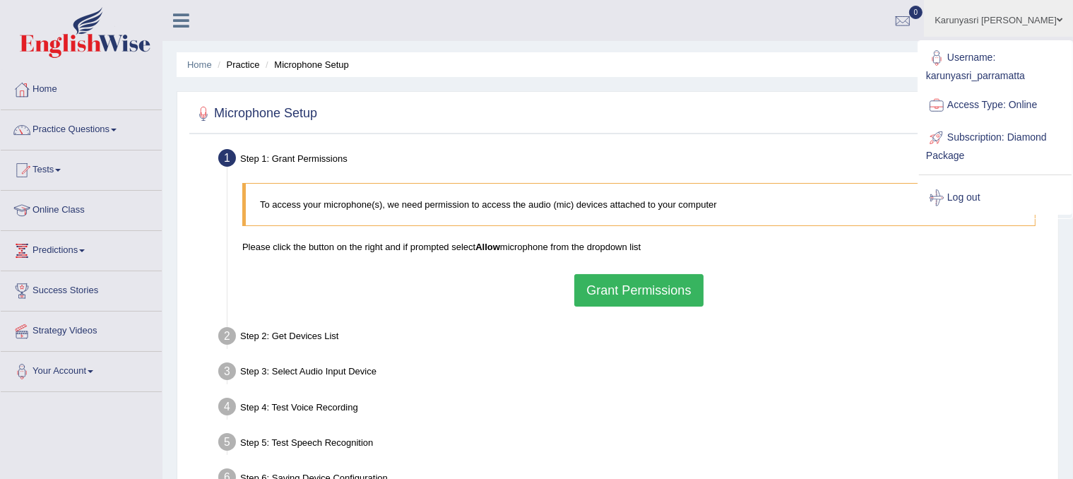
click at [1042, 16] on link "Karunyasri [PERSON_NAME]" at bounding box center [998, 18] width 149 height 37
